Goal: Find specific page/section: Find specific page/section

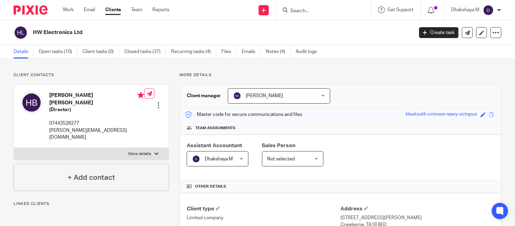
click at [303, 10] on input "Search" at bounding box center [320, 11] width 61 height 6
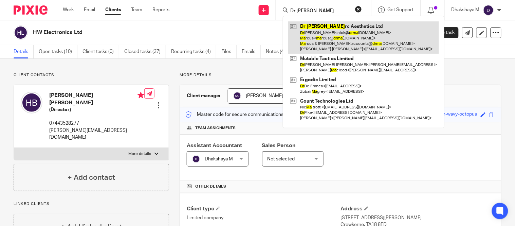
type input "Dr [PERSON_NAME]"
click at [321, 42] on link at bounding box center [363, 37] width 151 height 32
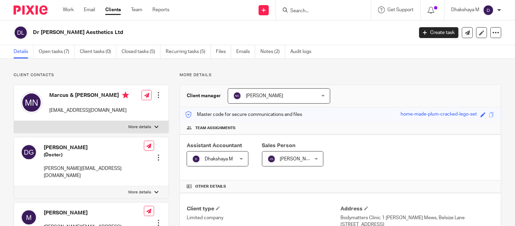
scroll to position [177, 0]
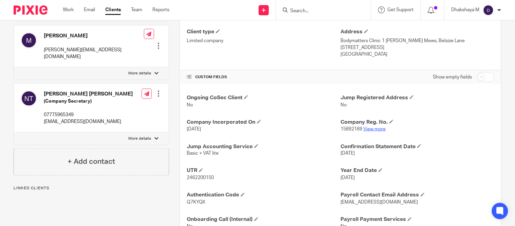
click at [375, 130] on link "View more" at bounding box center [374, 129] width 22 height 5
